Goal: Find specific page/section: Find specific page/section

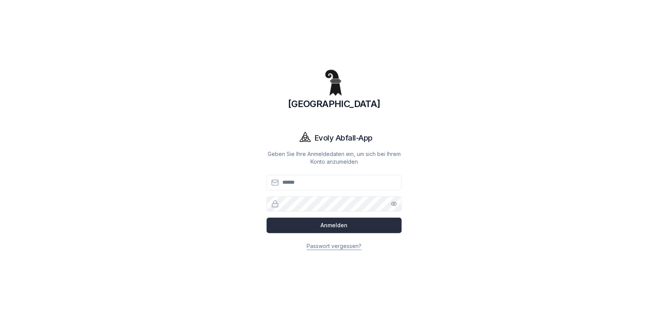
type input "**********"
click at [331, 226] on button "Anmelden" at bounding box center [334, 225] width 135 height 15
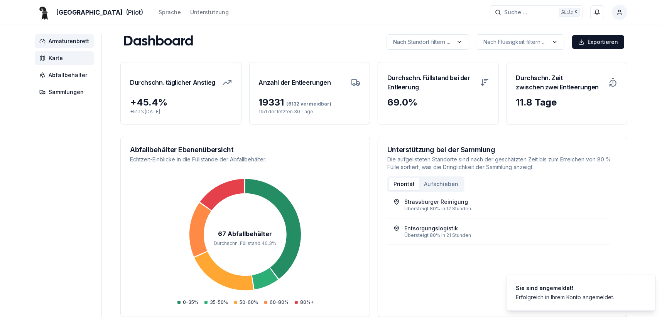
click at [52, 59] on span "Karte" at bounding box center [56, 58] width 14 height 8
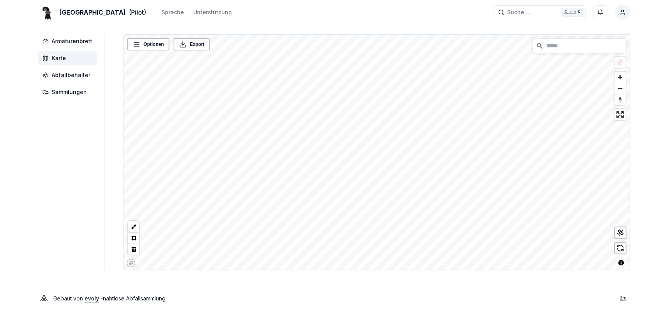
click at [326, 317] on html "Basel (Pilot) Sprache Unterstützung Suche ... Suche ... Ctrl+ K Roland Oberli A…" at bounding box center [334, 158] width 668 height 317
